Goal: Understand process/instructions

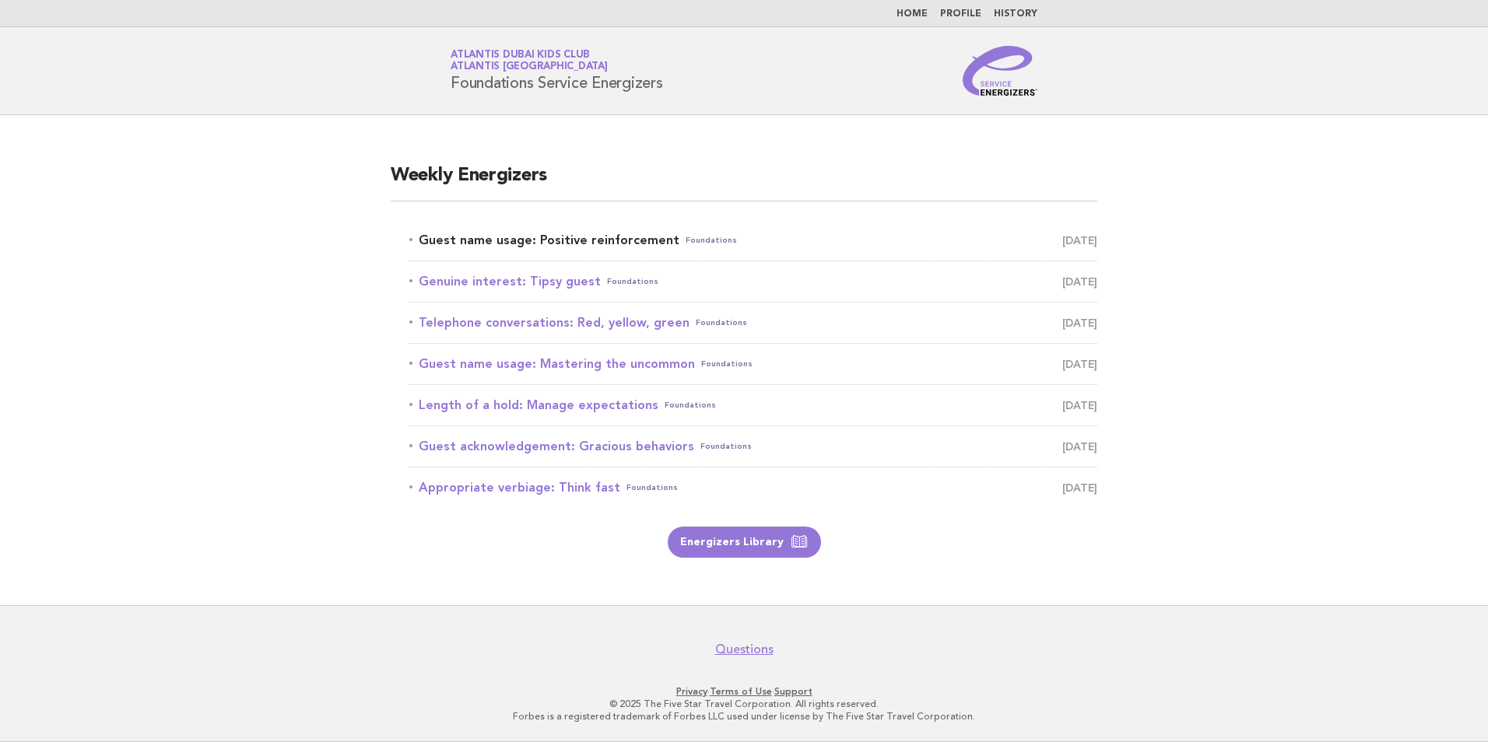
click at [605, 241] on link "Guest name usage: Positive reinforcement Foundations September 13" at bounding box center [753, 241] width 688 height 22
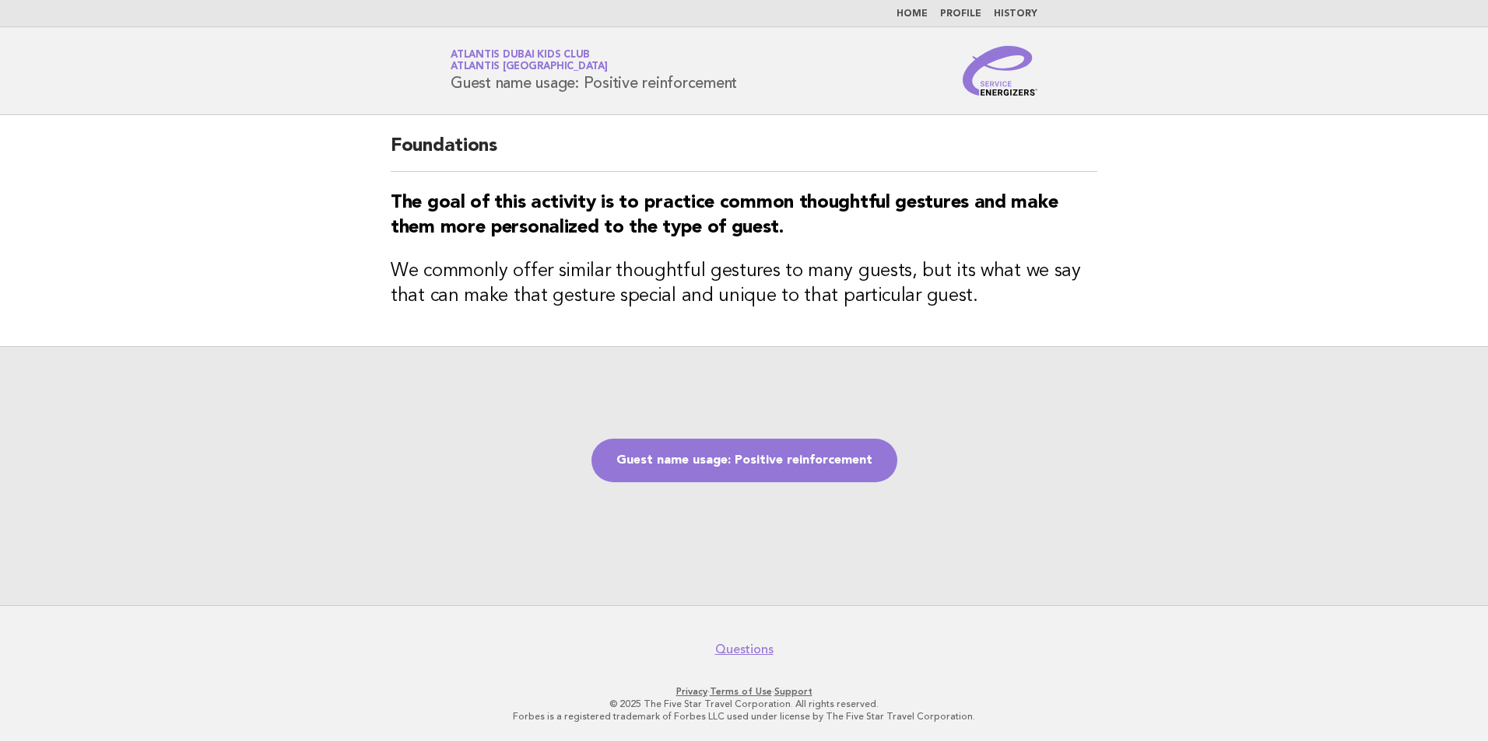
drag, startPoint x: 743, startPoint y: 82, endPoint x: 415, endPoint y: 90, distance: 328.5
click at [415, 90] on header "Service Energizers Atlantis Dubai Kids Club Atlantis [GEOGRAPHIC_DATA] Guest na…" at bounding box center [744, 71] width 1488 height 88
copy h1 "Guest name usage: Positive reinforcement"
click at [788, 469] on link "Guest name usage: Positive reinforcement" at bounding box center [745, 461] width 306 height 44
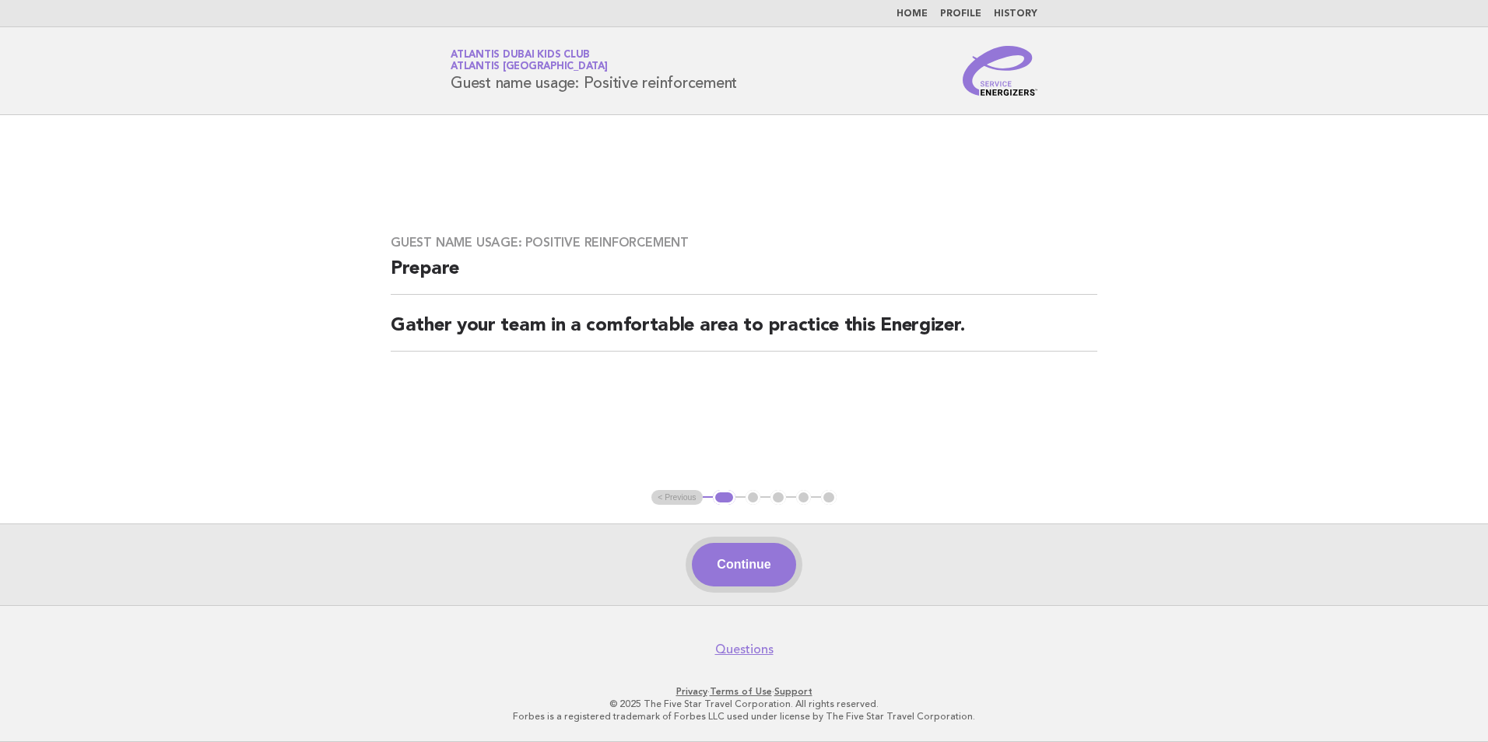
click at [795, 566] on button "Continue" at bounding box center [744, 565] width 104 height 44
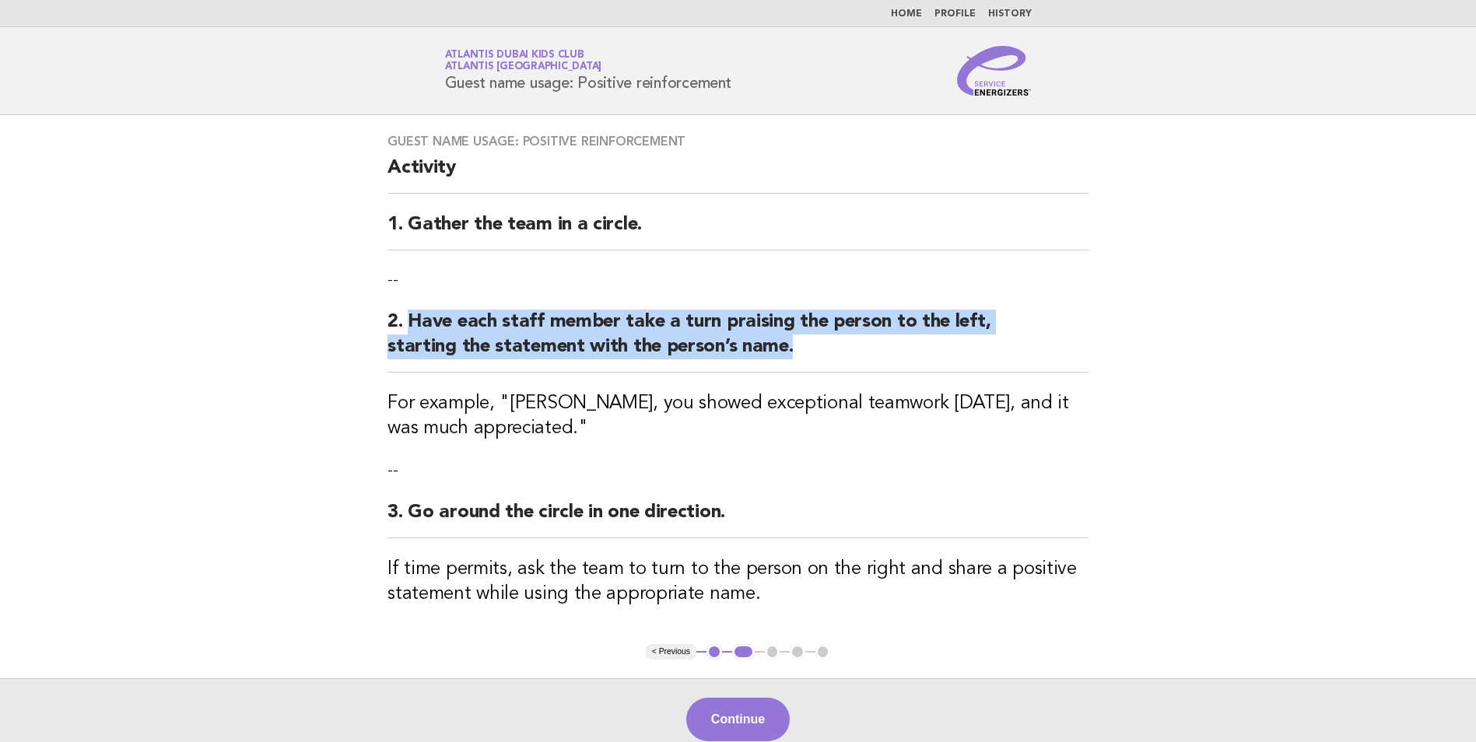
drag, startPoint x: 410, startPoint y: 307, endPoint x: 982, endPoint y: 343, distance: 573.2
click at [982, 343] on div "Guest name usage: Positive reinforcement Activity 1. Gather the team in a circl…" at bounding box center [738, 379] width 739 height 529
click at [767, 718] on button "Continue" at bounding box center [738, 720] width 104 height 44
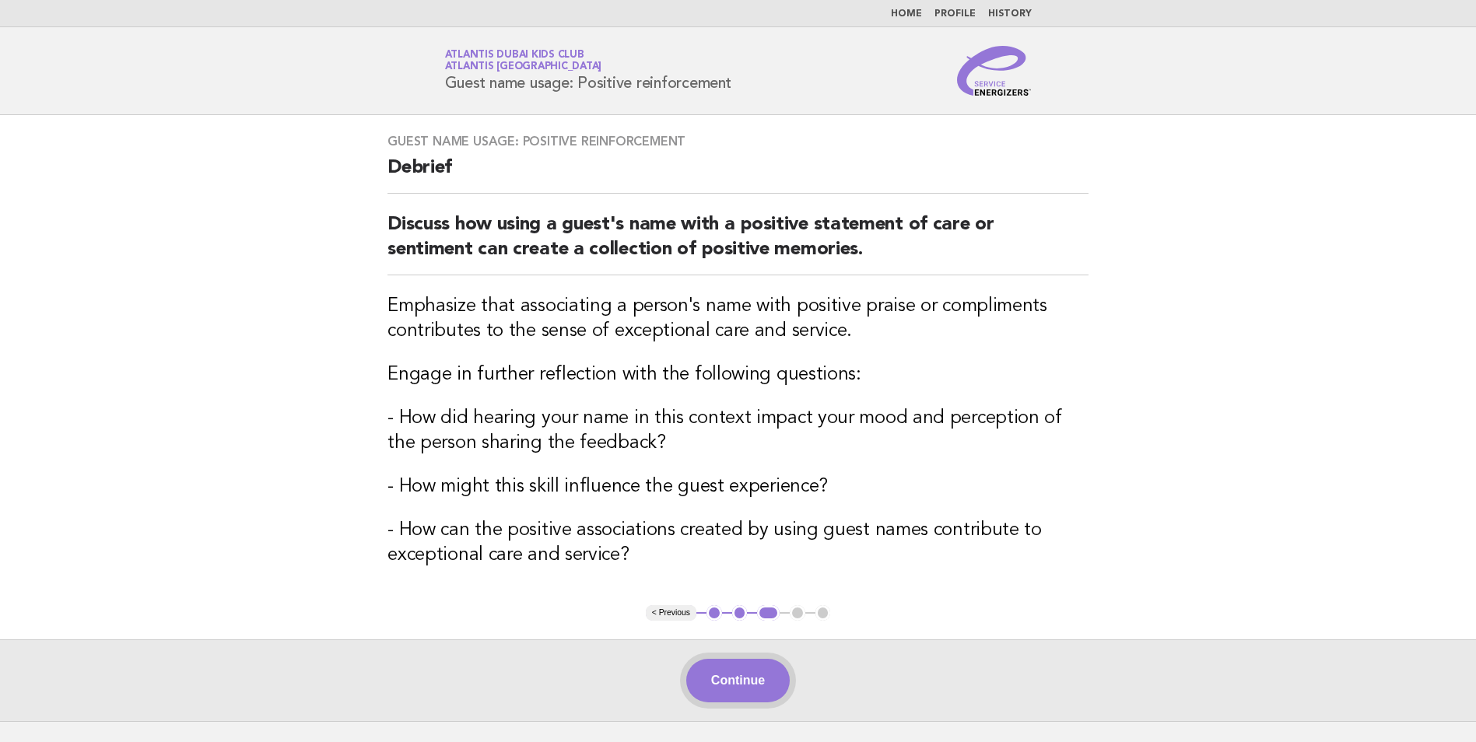
click at [768, 685] on button "Continue" at bounding box center [738, 681] width 104 height 44
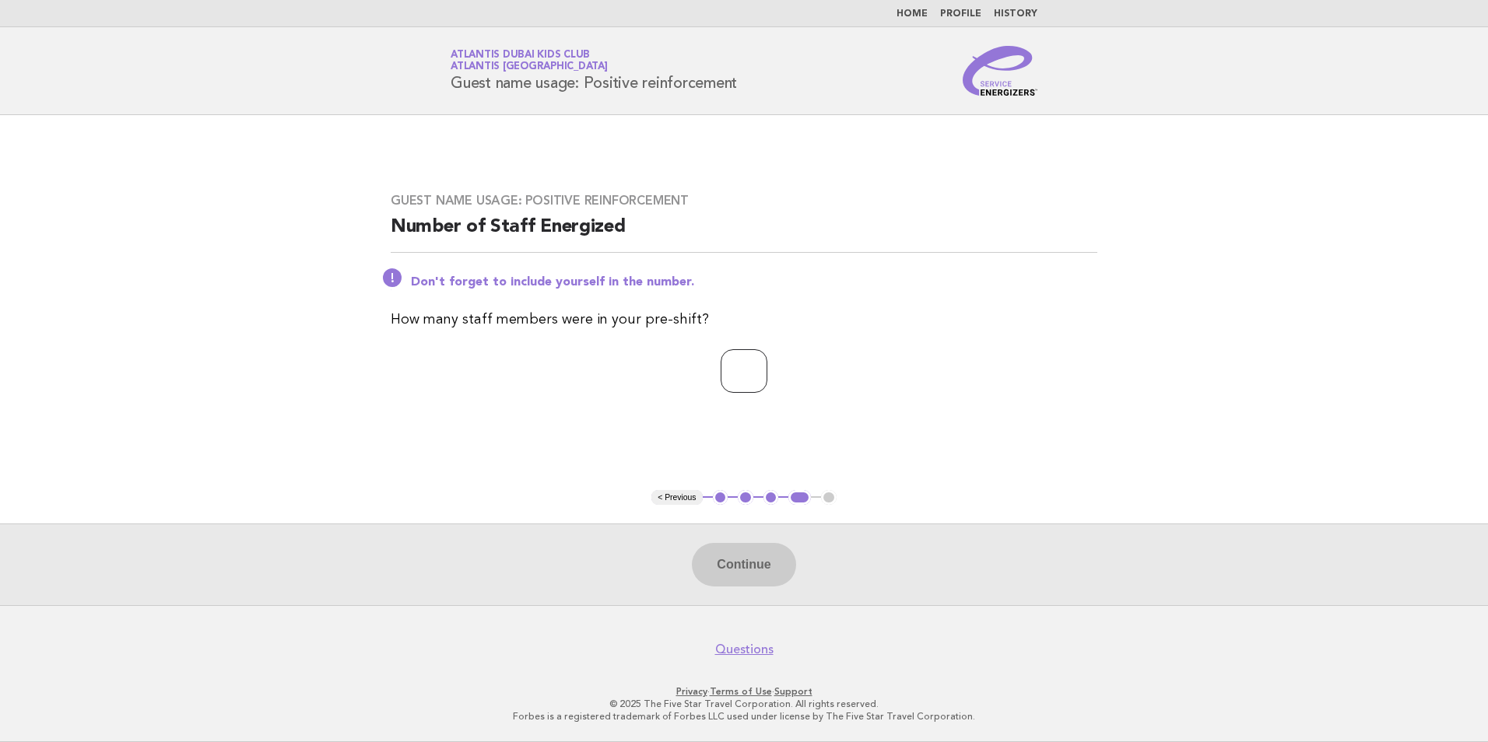
click at [735, 373] on input "number" at bounding box center [744, 371] width 47 height 44
type input "**"
click at [737, 570] on button "Continue" at bounding box center [744, 565] width 104 height 44
